Goal: Find specific page/section: Find specific page/section

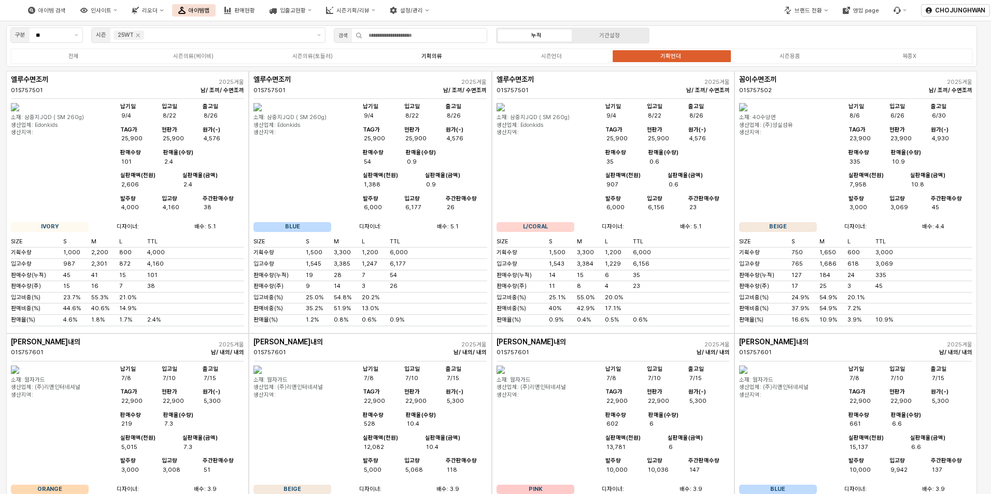
click at [428, 60] on label "기획의류" at bounding box center [431, 56] width 119 height 9
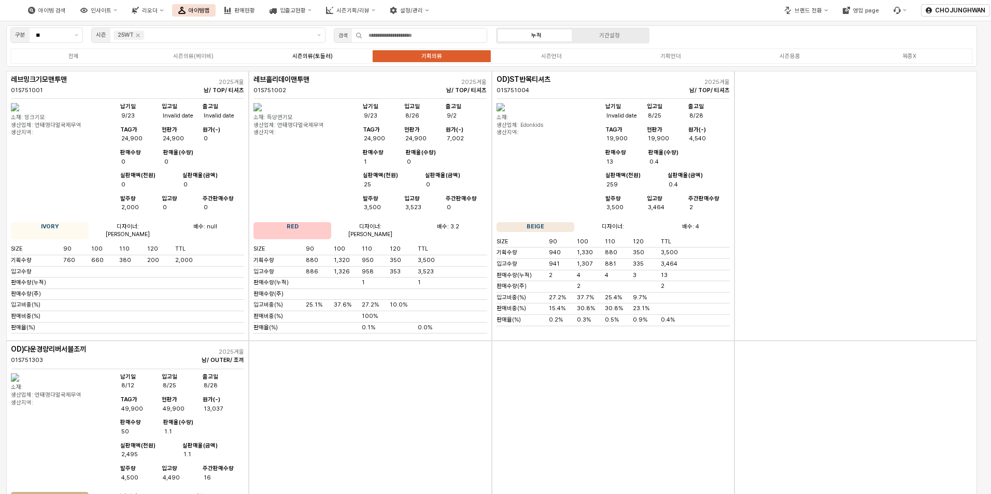
click at [293, 53] on div "시즌의류(토들러)" at bounding box center [312, 56] width 40 height 7
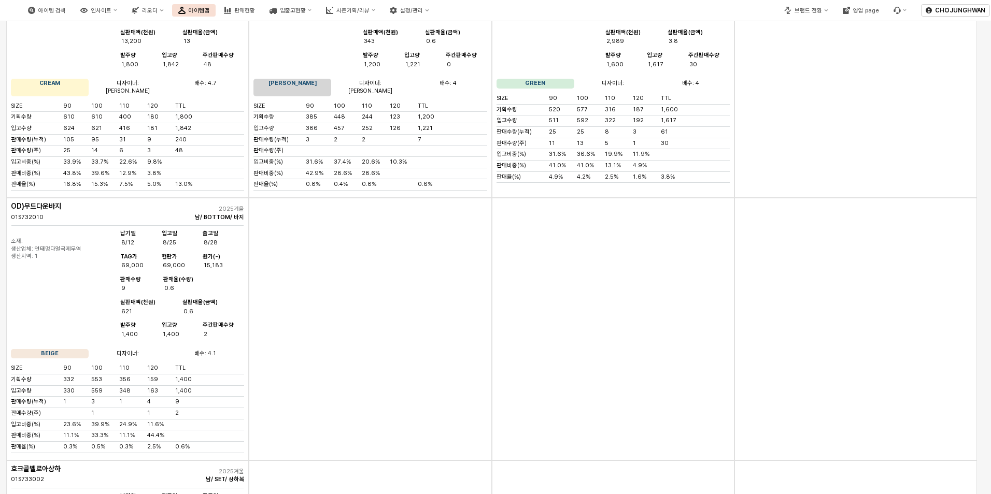
scroll to position [414, 0]
click at [19, 238] on img "App Frame" at bounding box center [15, 234] width 8 height 8
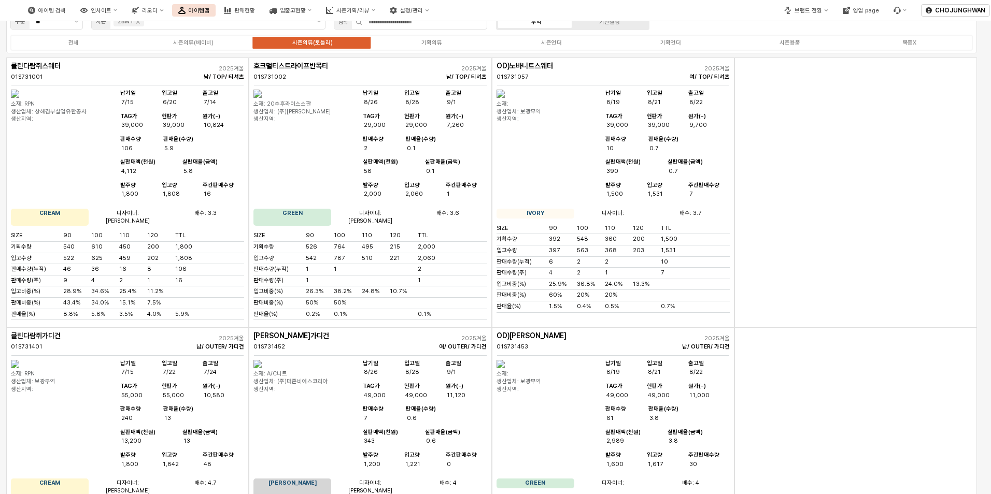
scroll to position [0, 0]
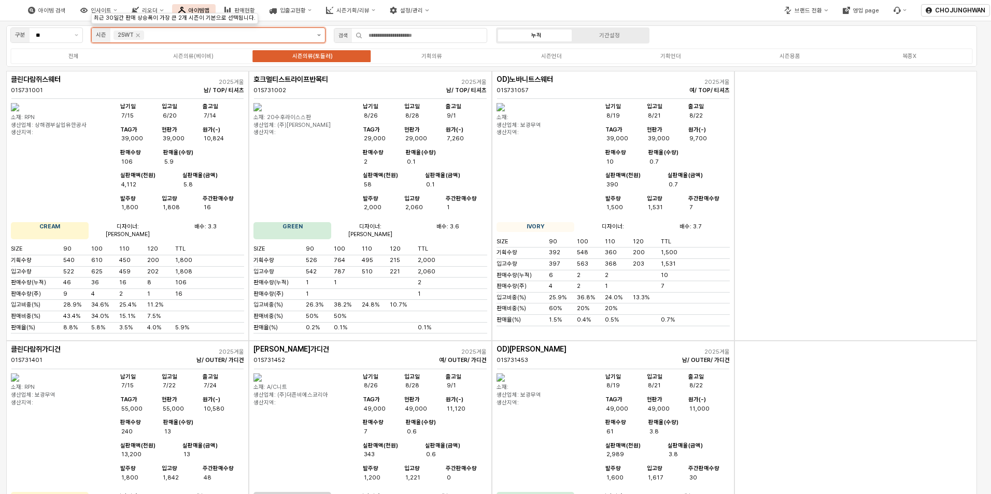
click at [319, 36] on icon "제안 사항 표시" at bounding box center [319, 35] width 4 height 2
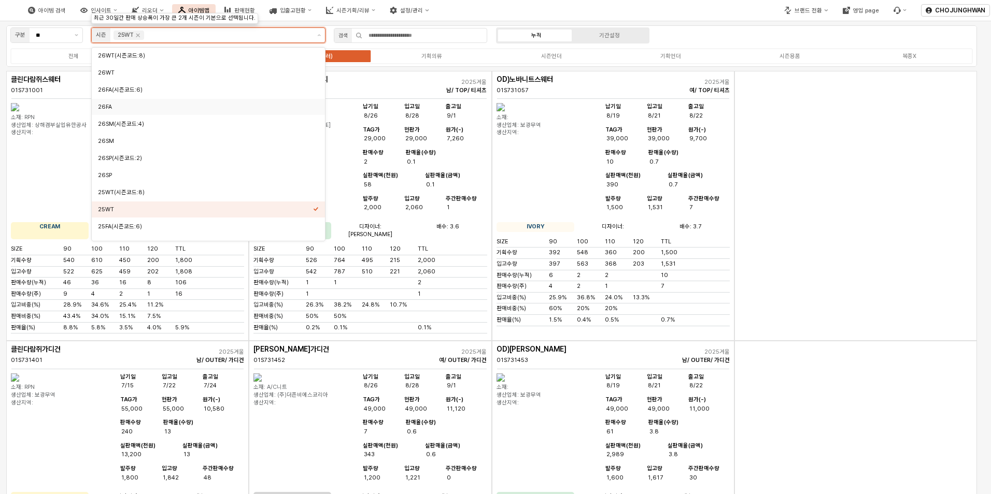
click at [158, 101] on div "26FA" at bounding box center [208, 107] width 233 height 16
click at [166, 36] on icon "Remove 26FA" at bounding box center [168, 35] width 8 height 8
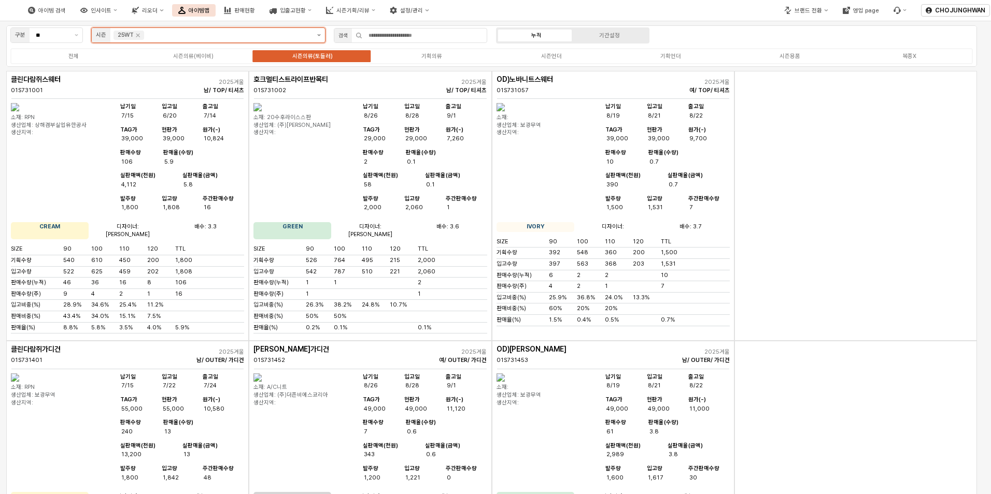
click at [316, 34] on button "제안 사항 표시" at bounding box center [319, 35] width 12 height 15
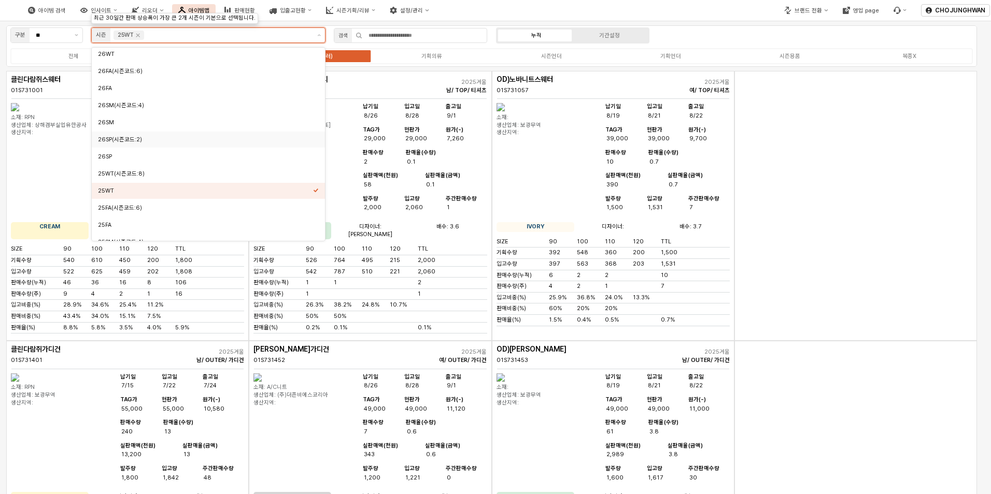
scroll to position [52, 0]
click at [151, 187] on div "25FA" at bounding box center [208, 192] width 233 height 16
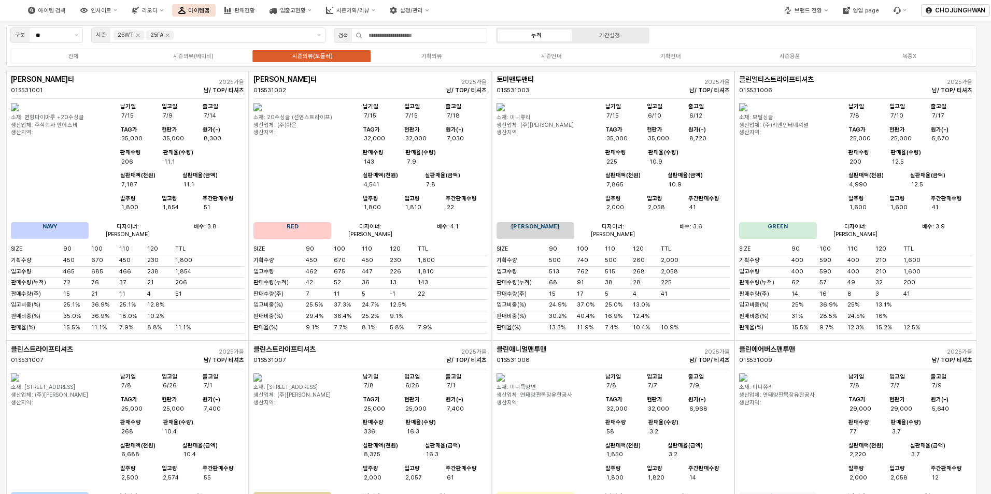
click at [703, 38] on div "구분 ** 시즌 25WT 25FA 검색 누적 기간설정 전체 시즌의류(베이비) 시즌의류(토들러) 기획의류 시즌언더 기획언더 시즌용품 복종X" at bounding box center [491, 45] width 971 height 41
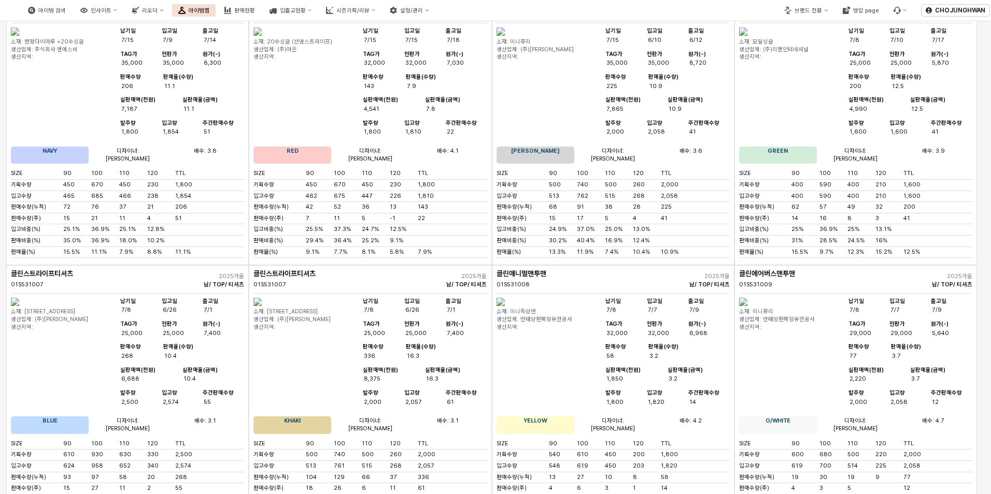
scroll to position [0, 0]
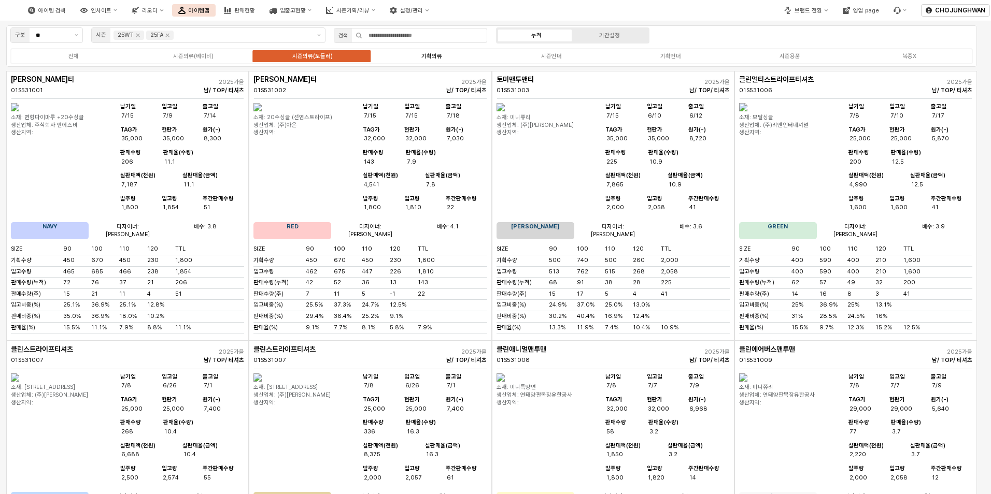
click at [444, 58] on label "기획의류" at bounding box center [431, 56] width 119 height 9
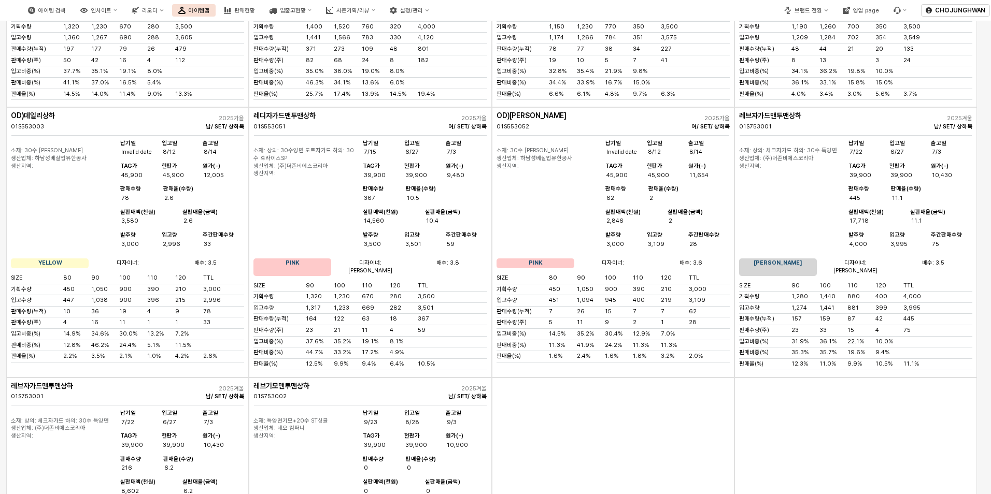
scroll to position [777, 0]
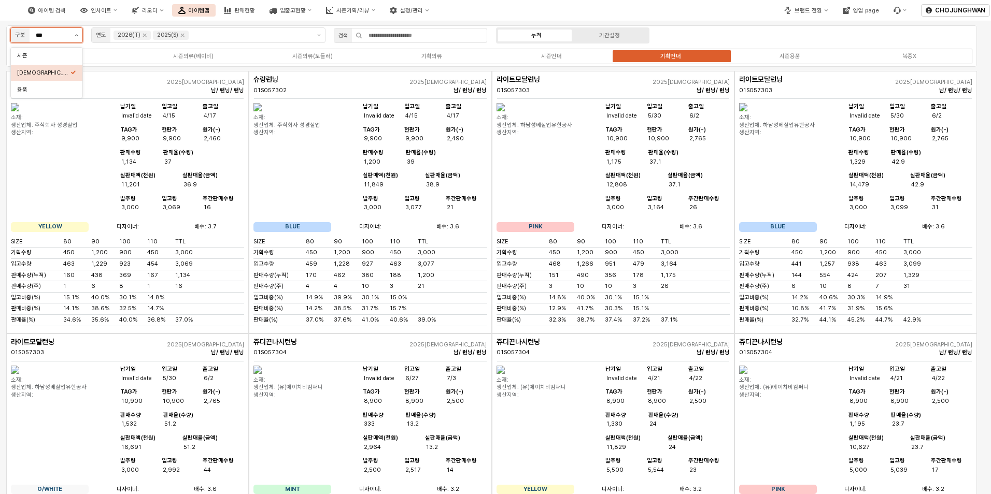
click at [74, 34] on button "제안 사항 표시" at bounding box center [76, 35] width 12 height 15
click at [60, 57] on div "시즌" at bounding box center [43, 56] width 53 height 8
type input "**"
click at [197, 38] on icon "Remove 25SP" at bounding box center [197, 35] width 8 height 8
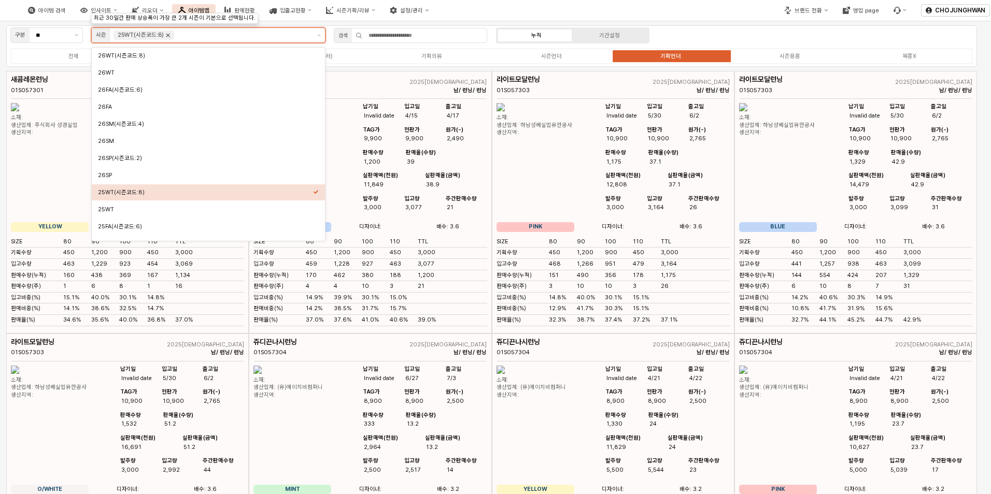
click at [168, 34] on icon "Remove 25WT(시즌코드:8)" at bounding box center [168, 35] width 8 height 8
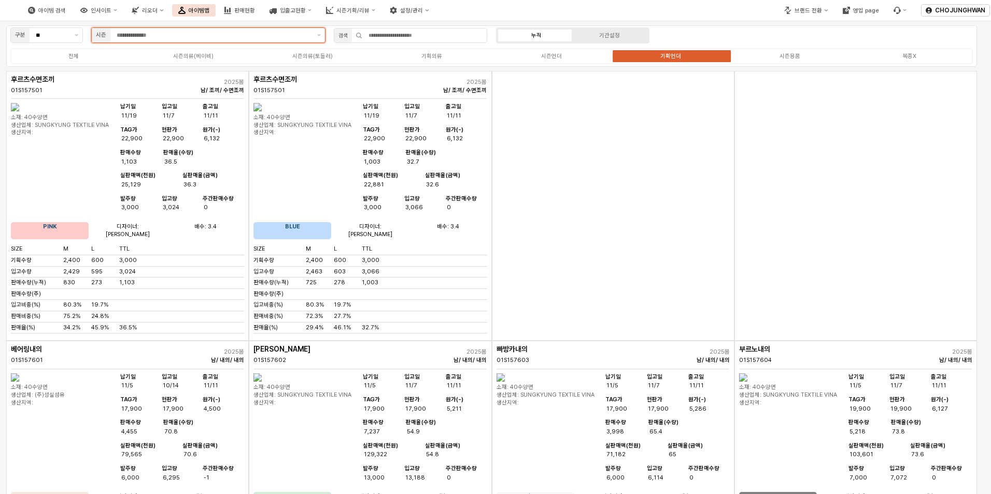
click at [168, 34] on input "App Frame" at bounding box center [214, 35] width 194 height 9
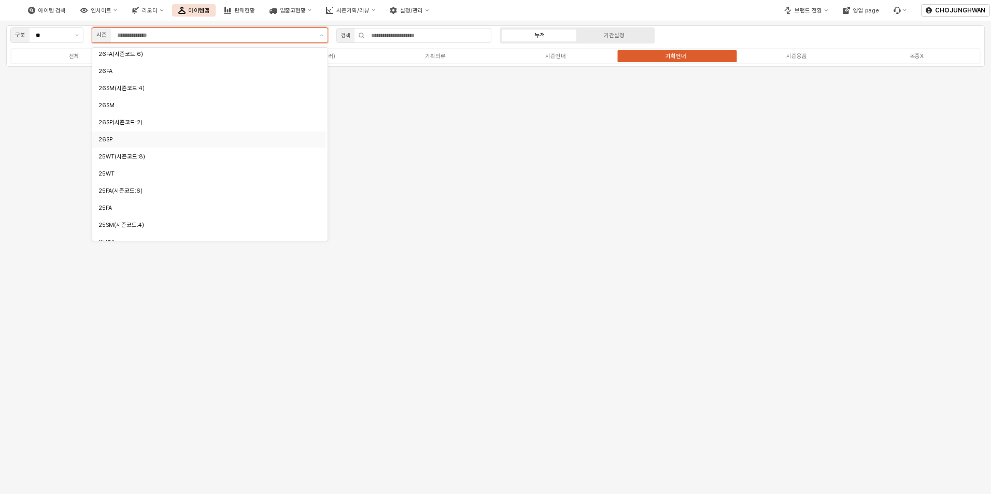
scroll to position [52, 0]
click at [122, 190] on div "25FA" at bounding box center [205, 192] width 215 height 8
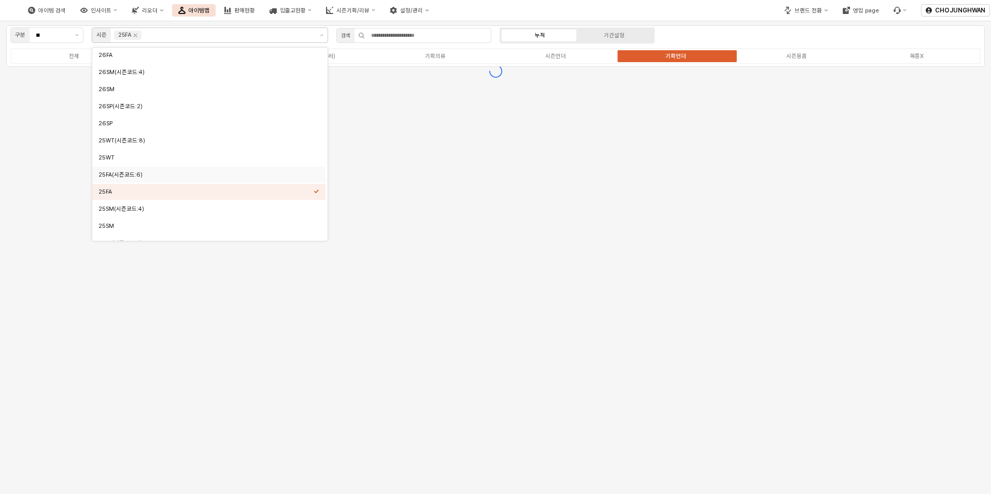
click at [406, 173] on div "구분 ** 시즌 25FA 검색 누적 기간설정 전체 시즌의류(베이비) 시즌의류(토들러) 기획의류 시즌언더 기획언더 시즌용품 복종X" at bounding box center [495, 257] width 991 height 473
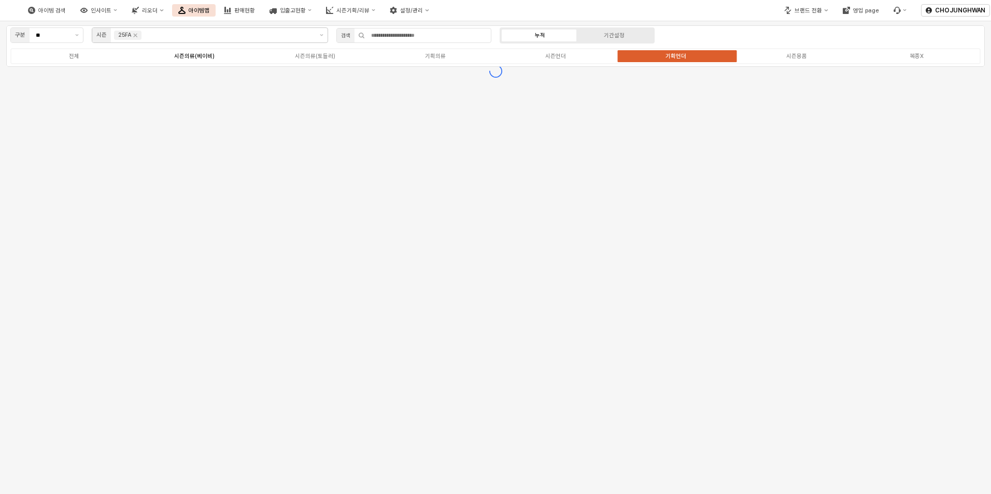
click at [208, 56] on div "시즌의류(베이비)" at bounding box center [194, 56] width 40 height 7
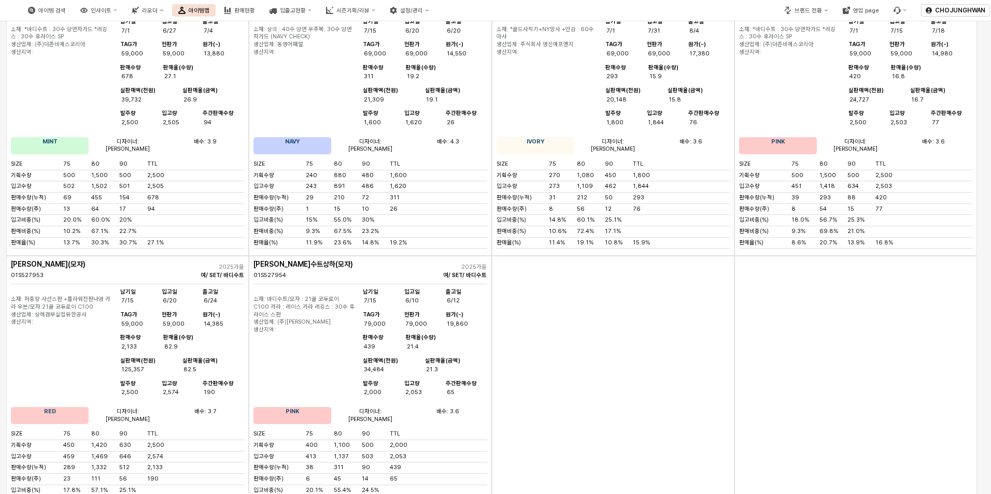
scroll to position [3265, 0]
